Goal: Navigation & Orientation: Find specific page/section

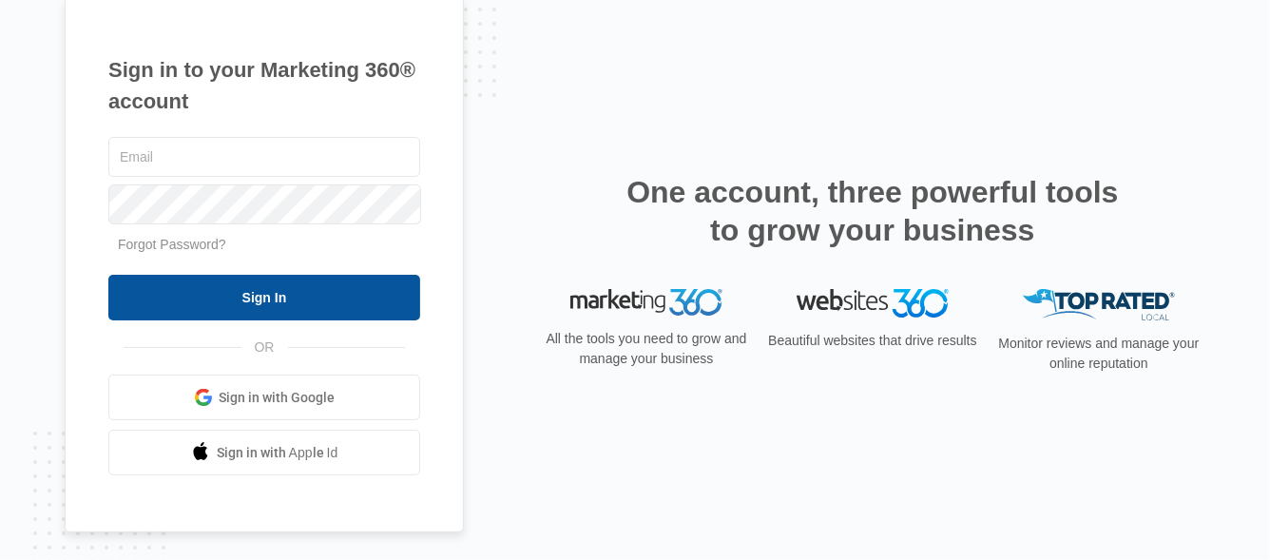
type input "[PERSON_NAME][EMAIL_ADDRESS][DOMAIN_NAME]"
click at [251, 303] on input "Sign In" at bounding box center [264, 298] width 312 height 46
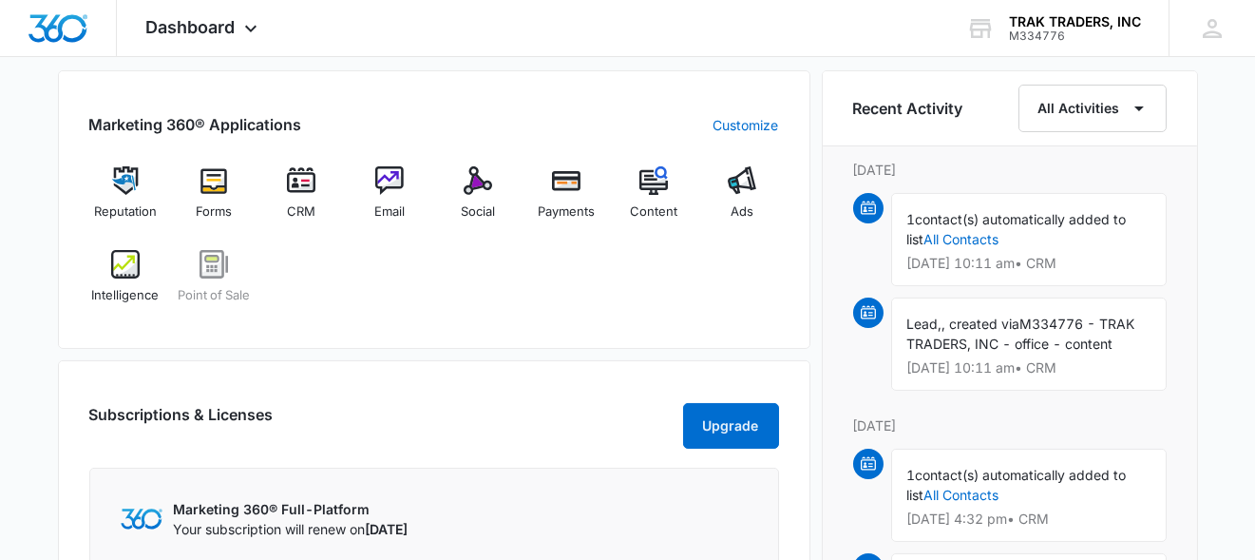
scroll to position [1235, 0]
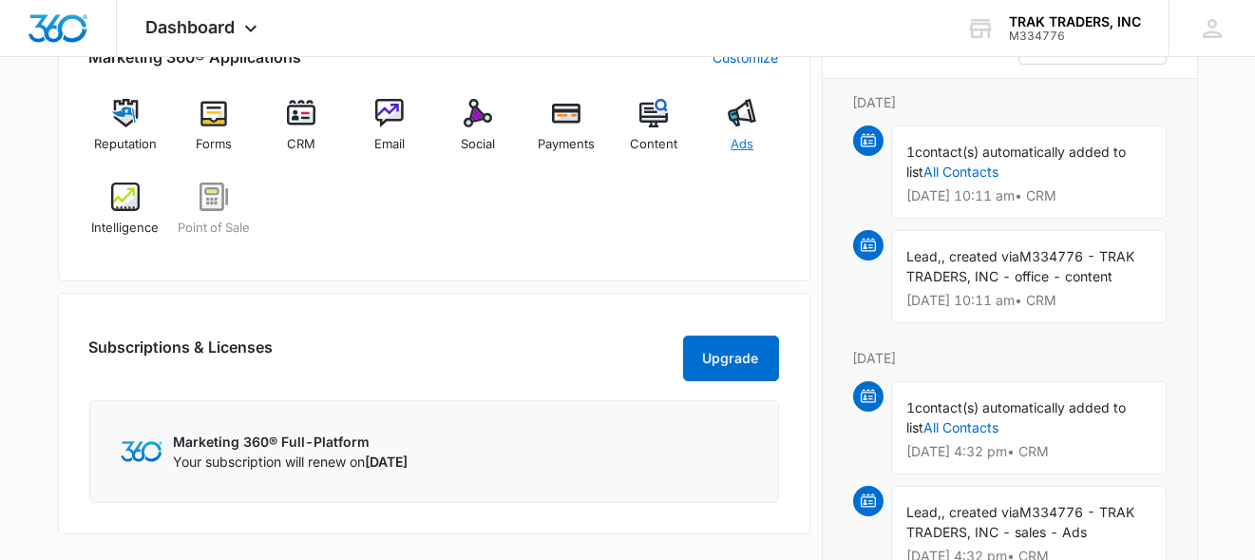
click at [750, 119] on img at bounding box center [742, 113] width 29 height 29
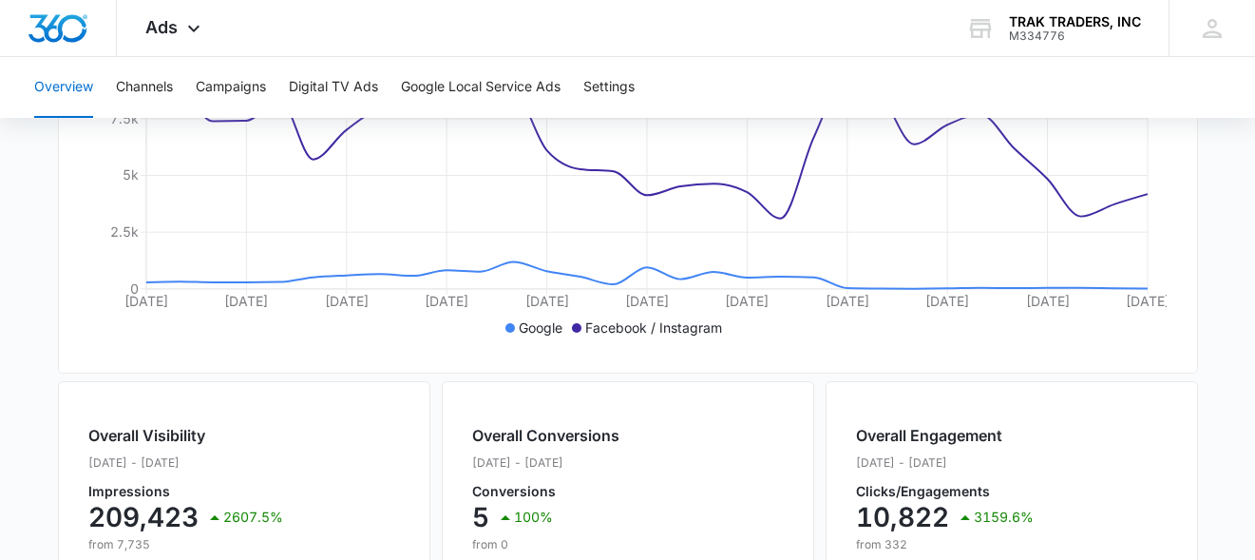
scroll to position [426, 0]
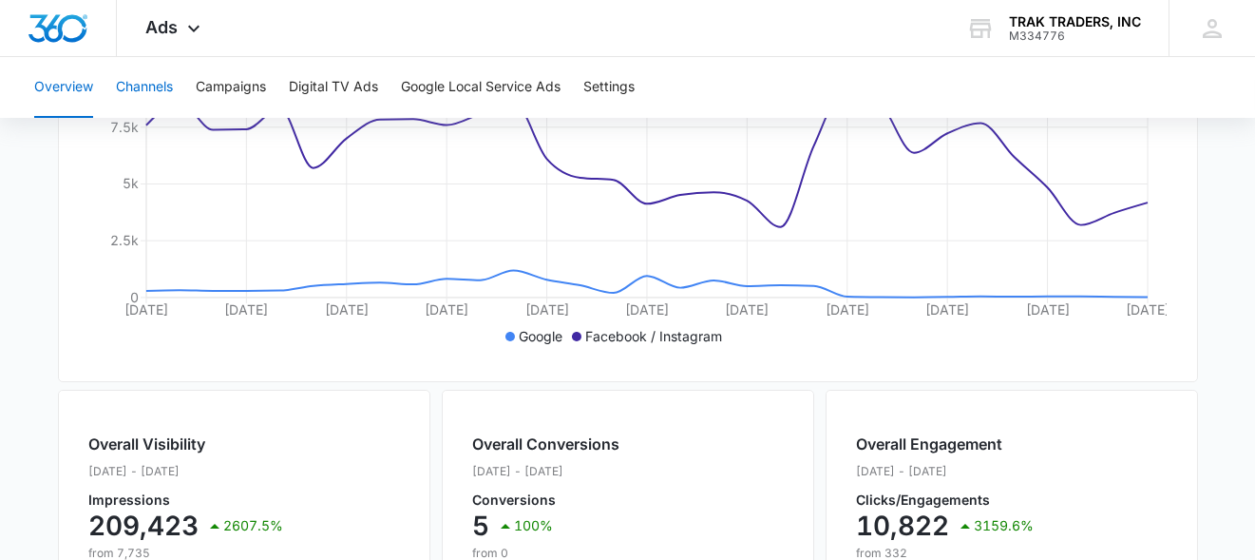
click at [155, 91] on button "Channels" at bounding box center [144, 87] width 57 height 61
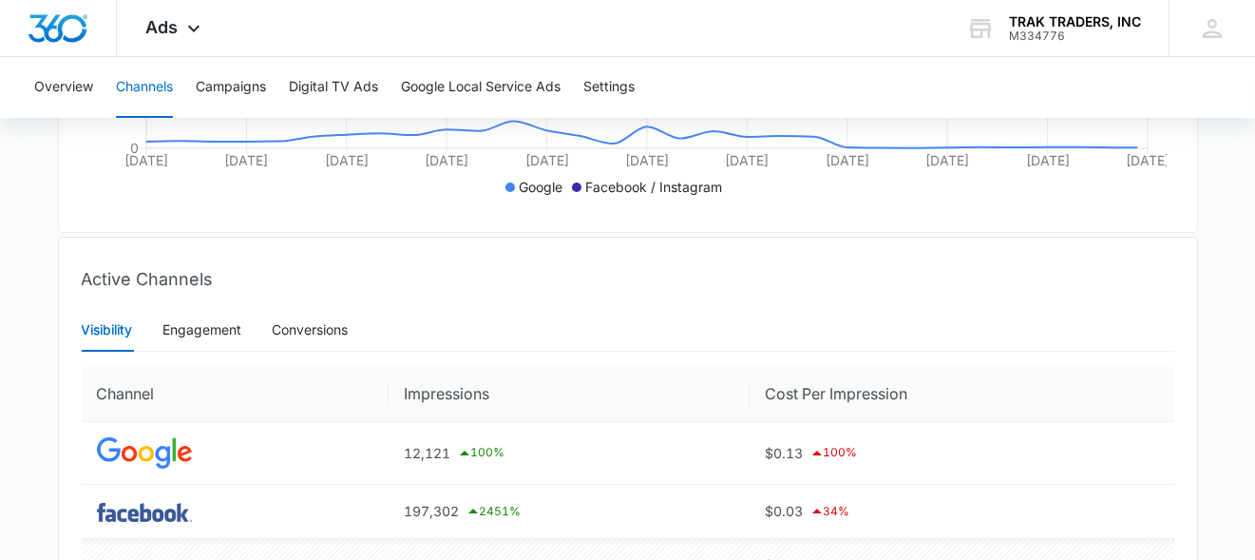
scroll to position [711, 0]
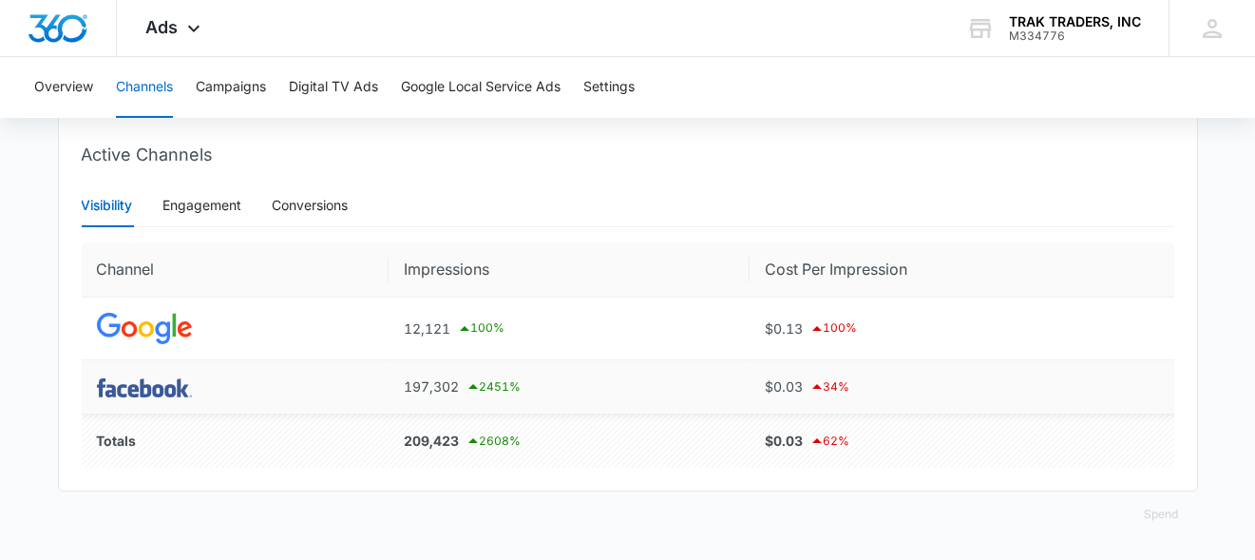
click at [179, 391] on img at bounding box center [144, 387] width 95 height 19
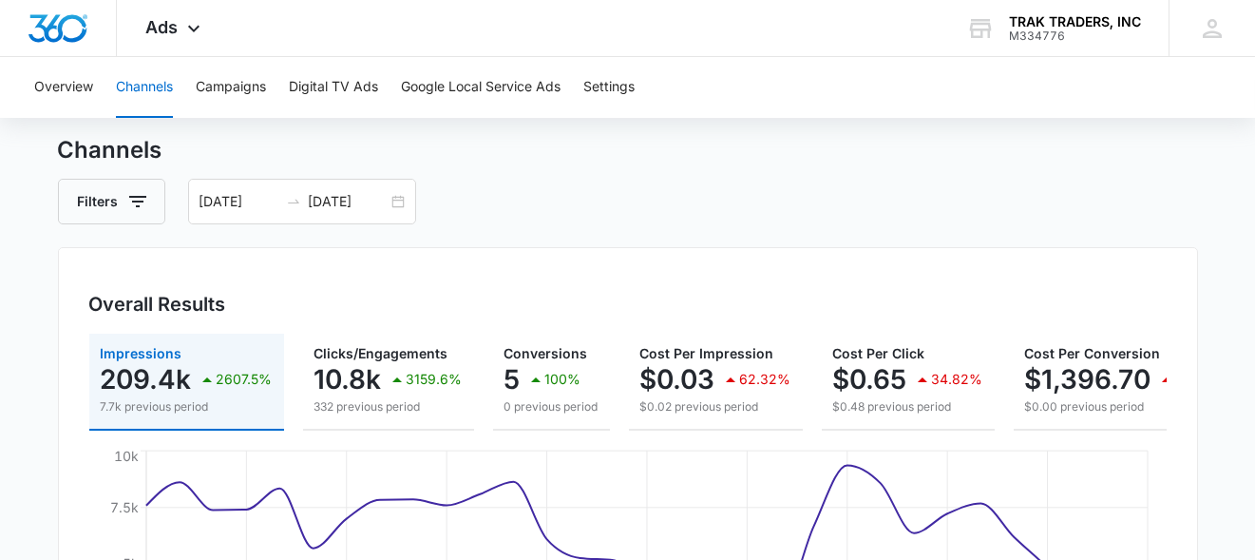
scroll to position [0, 0]
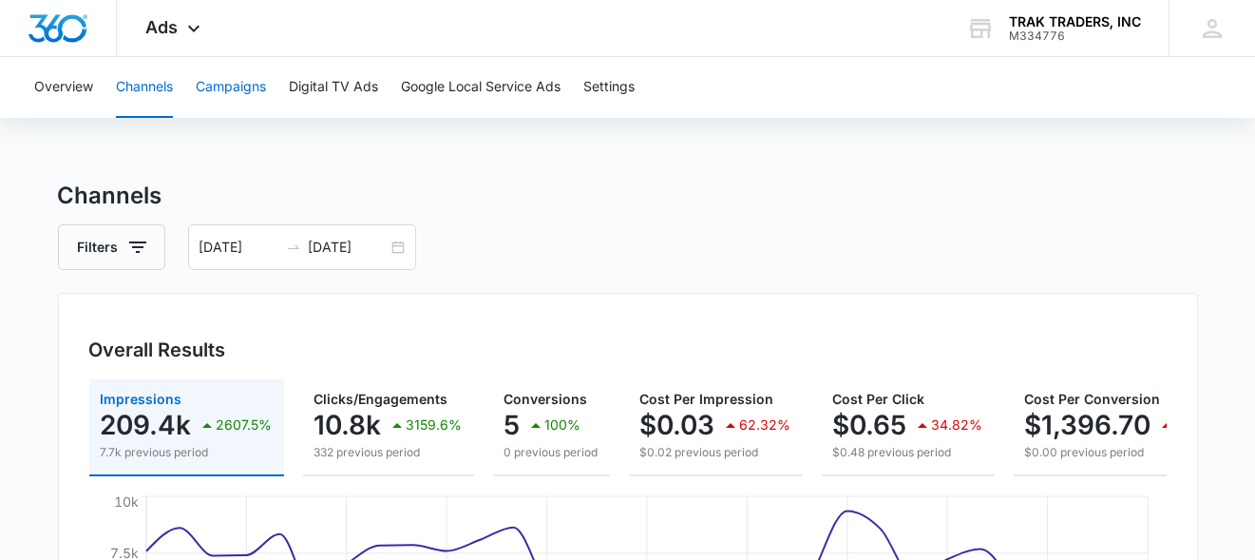
click at [245, 90] on button "Campaigns" at bounding box center [231, 87] width 70 height 61
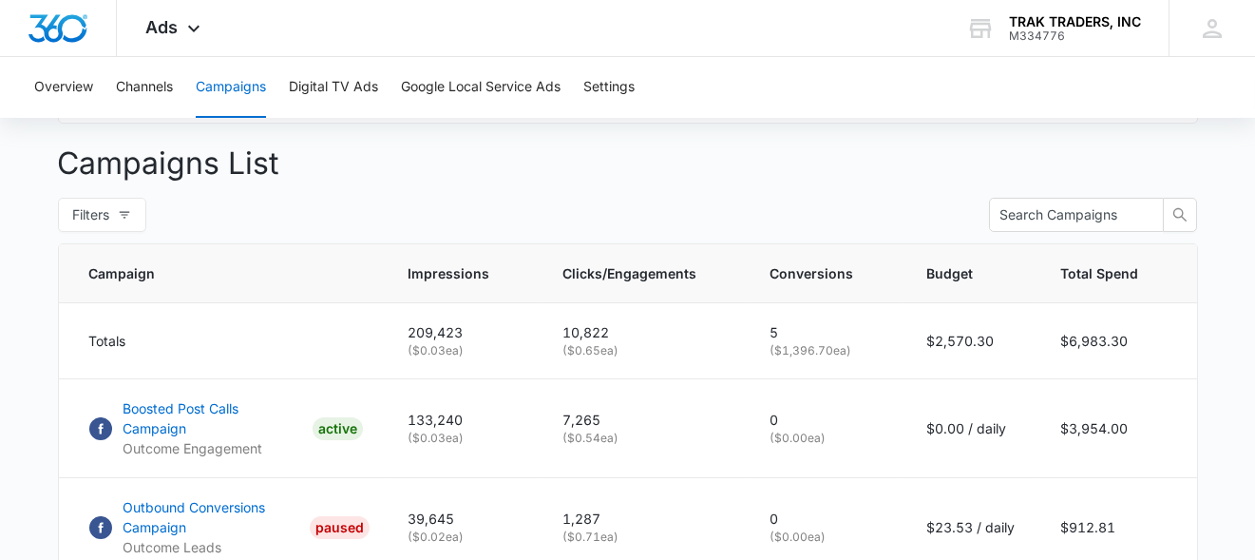
scroll to position [686, 0]
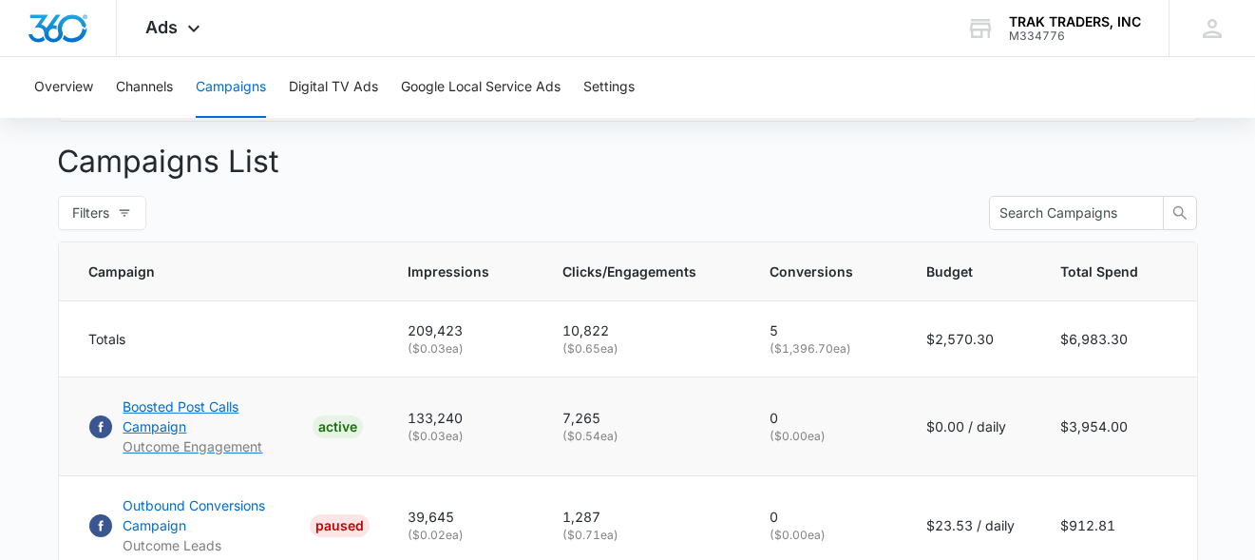
click at [184, 410] on p "Boosted Post Calls Campaign" at bounding box center [214, 416] width 181 height 40
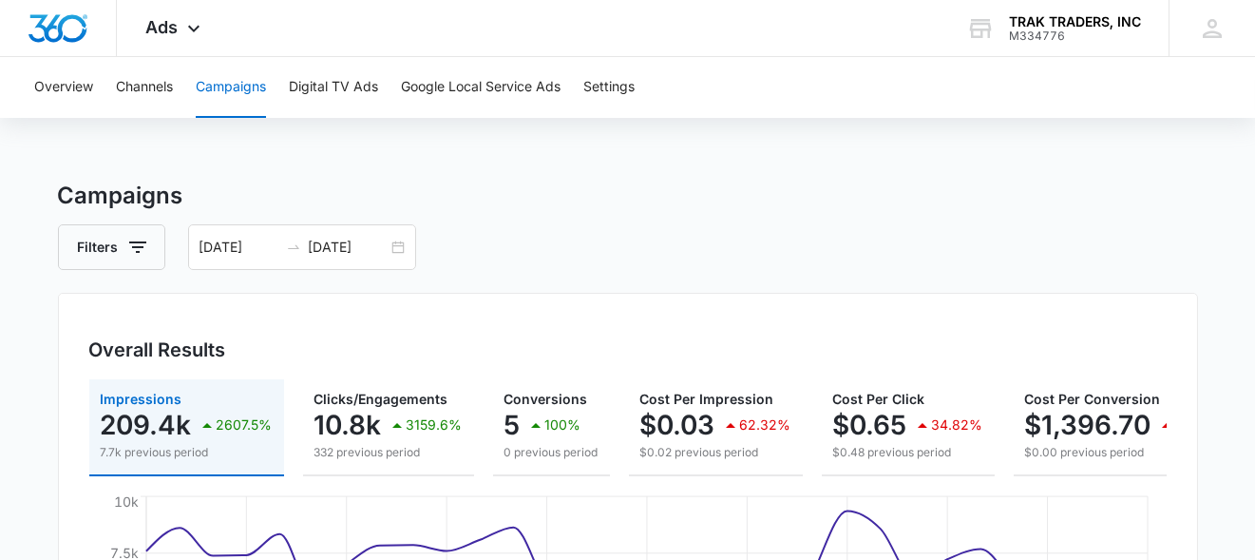
scroll to position [0, 0]
click at [504, 91] on button "Google Local Service Ads" at bounding box center [481, 87] width 160 height 61
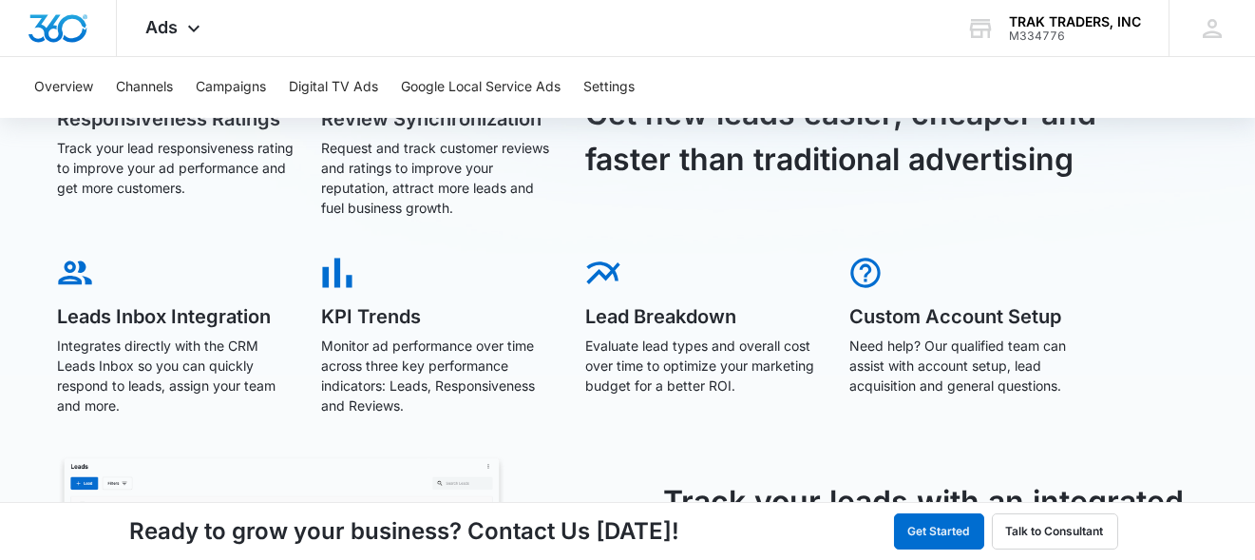
scroll to position [760, 0]
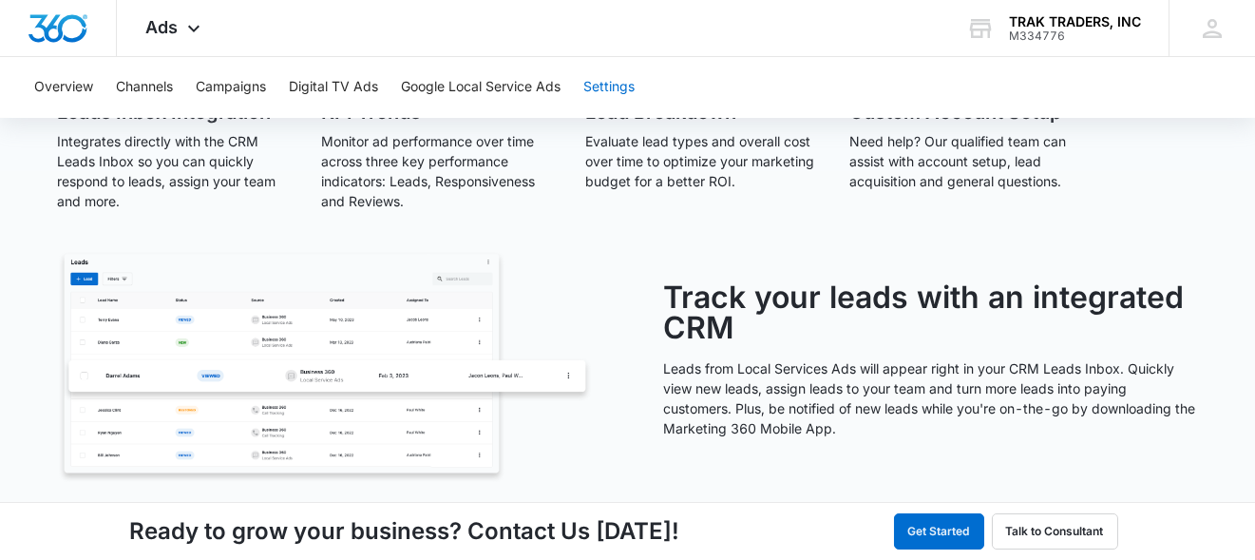
click at [627, 86] on button "Settings" at bounding box center [608, 87] width 51 height 61
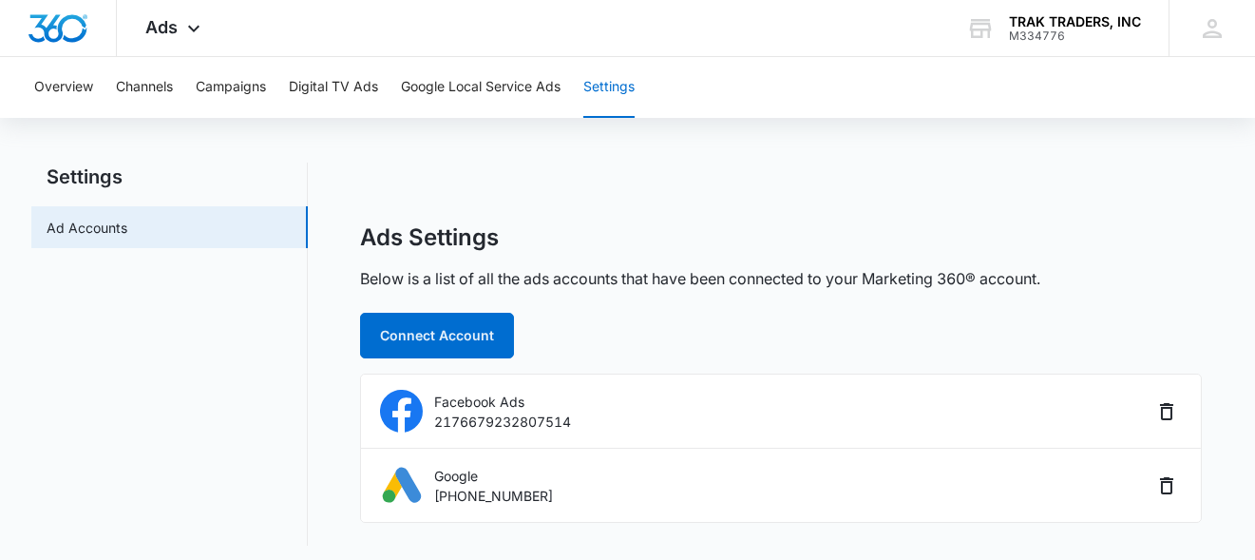
scroll to position [24, 0]
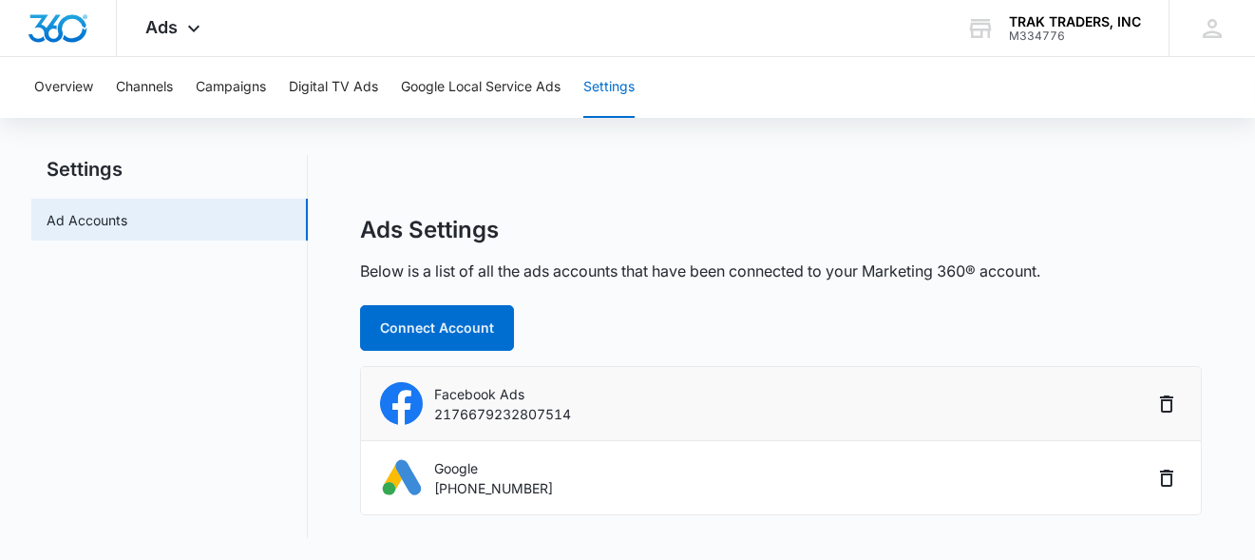
click at [488, 396] on p "Facebook Ads" at bounding box center [502, 394] width 137 height 20
click at [50, 94] on button "Overview" at bounding box center [63, 87] width 59 height 61
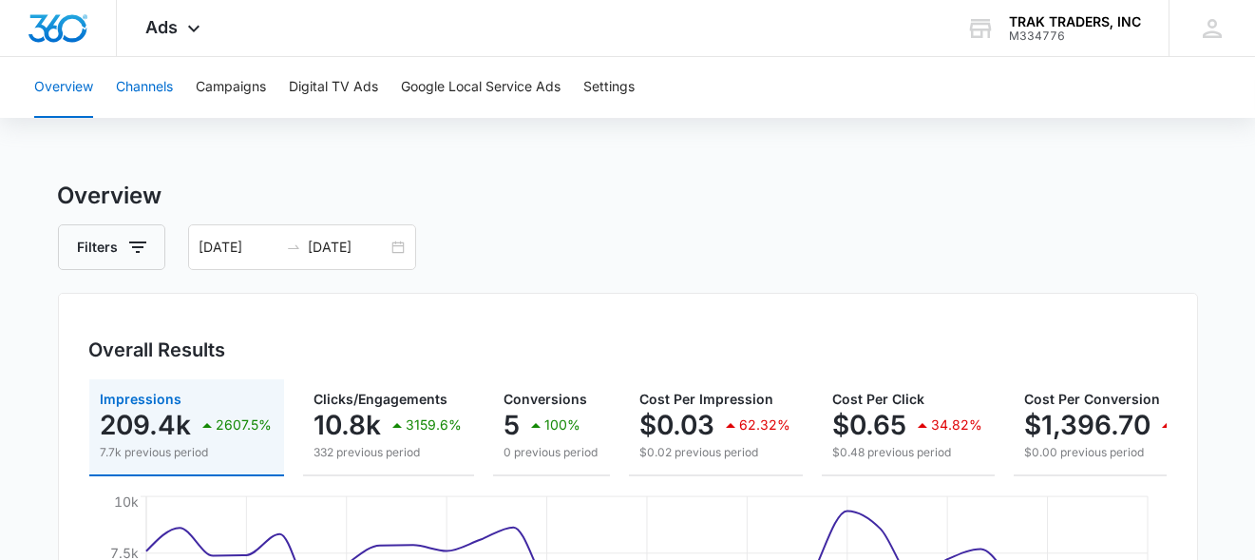
click at [164, 89] on button "Channels" at bounding box center [144, 87] width 57 height 61
click at [195, 30] on icon at bounding box center [193, 33] width 23 height 23
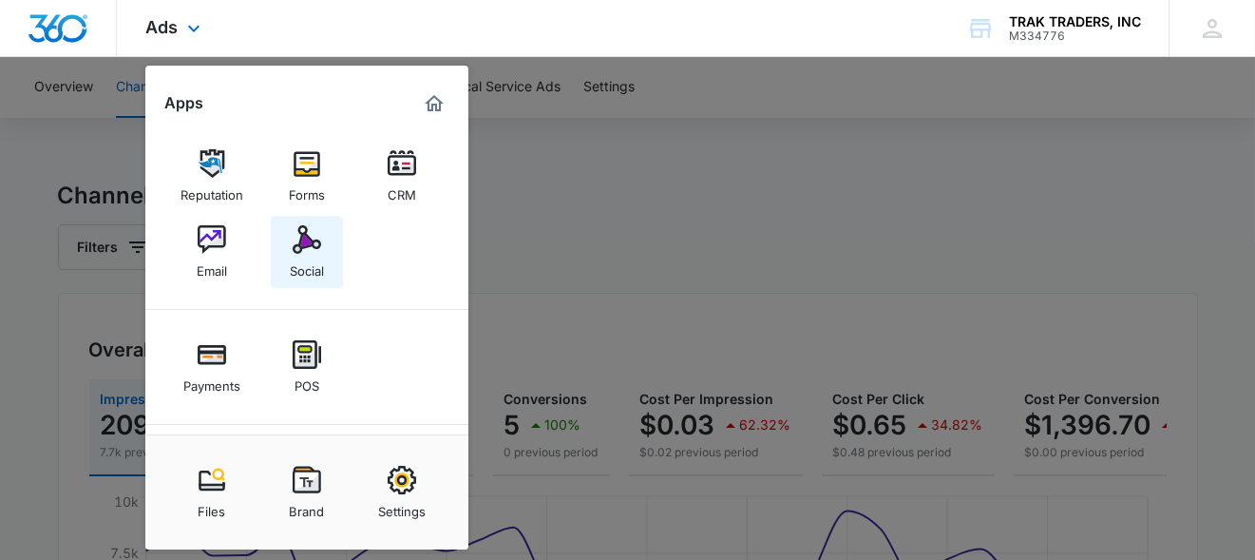
click at [306, 252] on img at bounding box center [307, 239] width 29 height 29
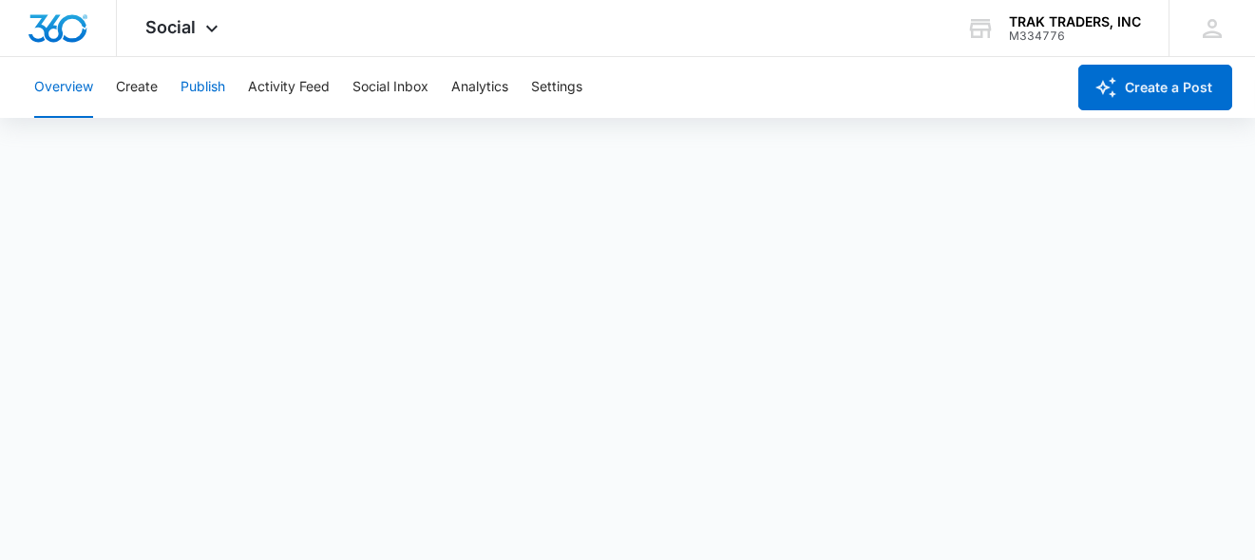
click at [199, 85] on button "Publish" at bounding box center [203, 87] width 45 height 61
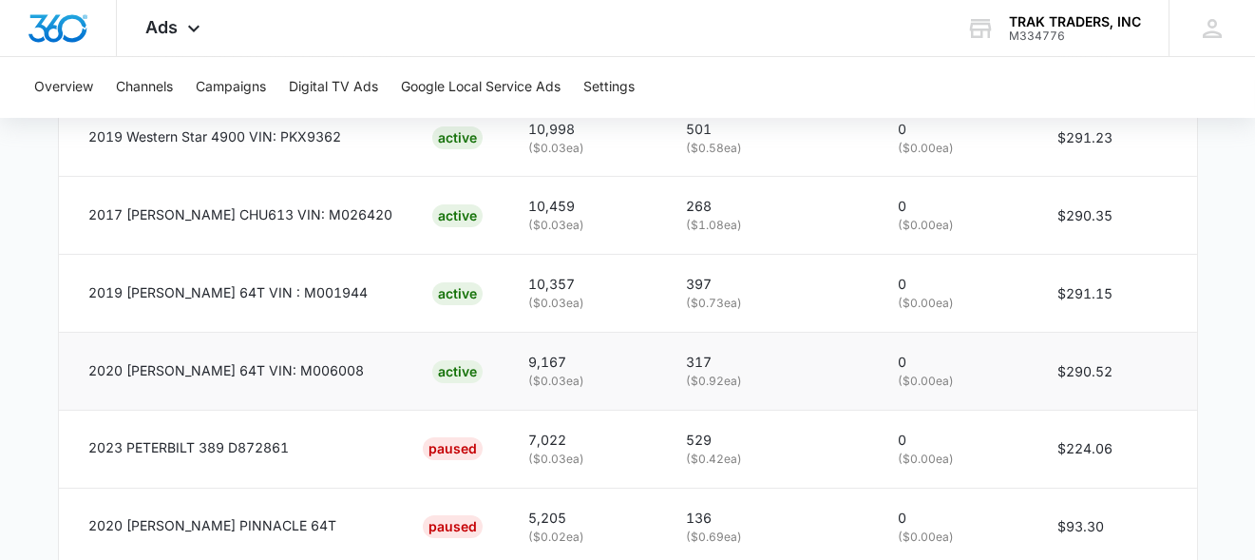
scroll to position [1466, 0]
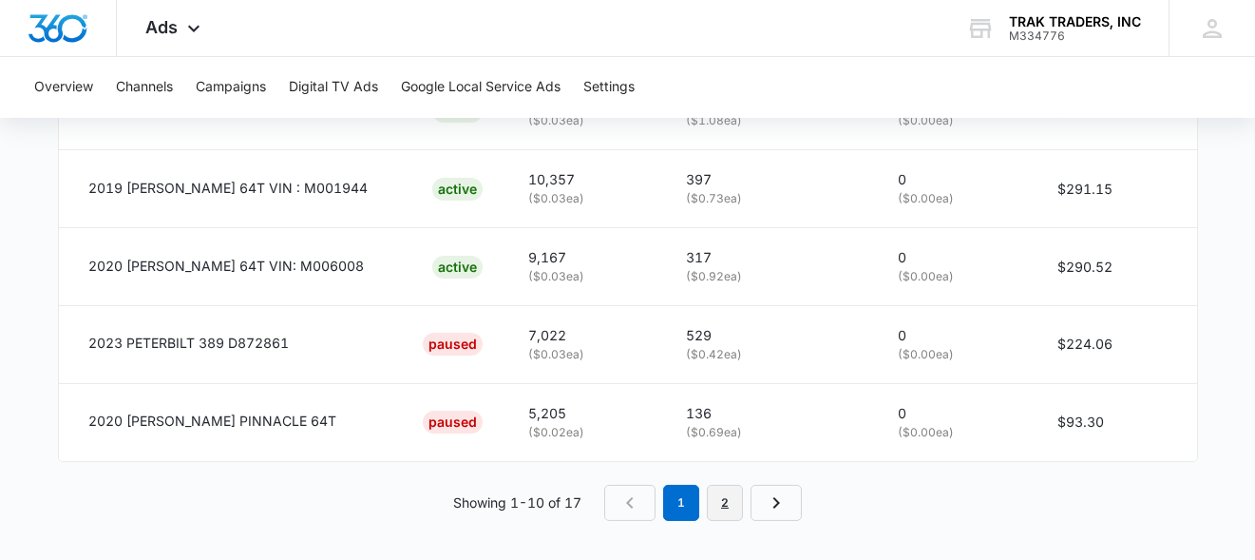
click at [725, 501] on link "2" at bounding box center [725, 503] width 36 height 36
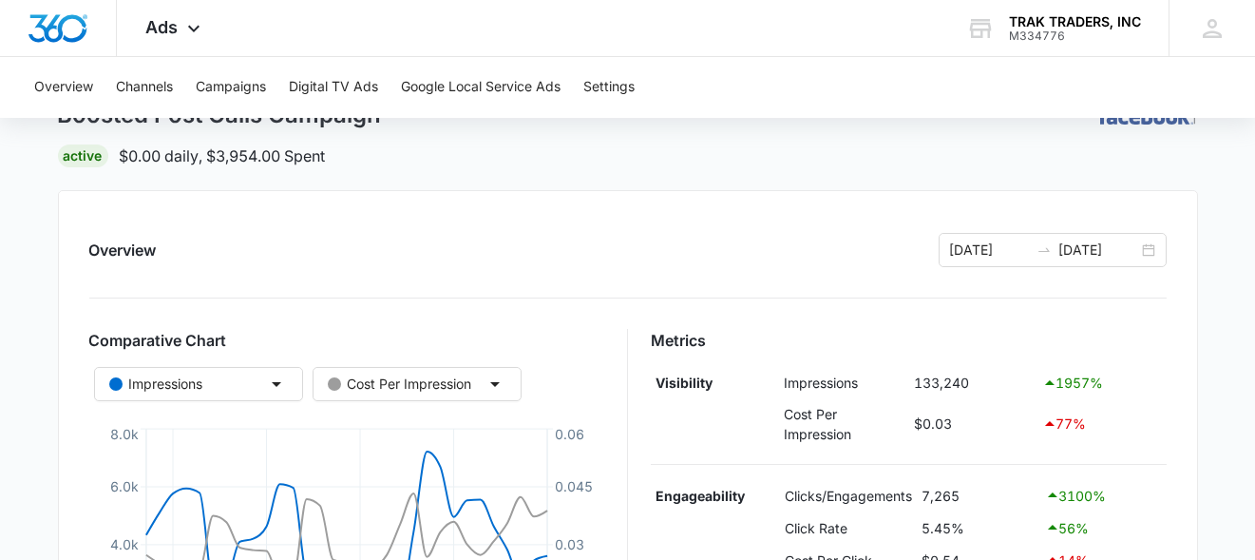
scroll to position [0, 0]
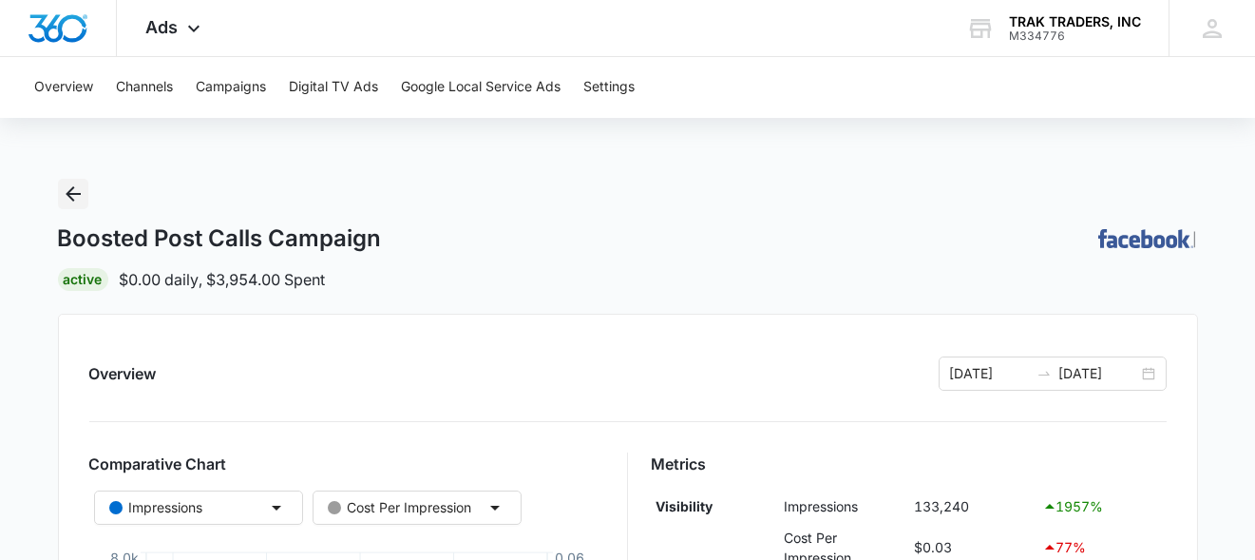
click at [67, 199] on icon "Back" at bounding box center [73, 193] width 23 height 23
